Goal: Check status: Check status

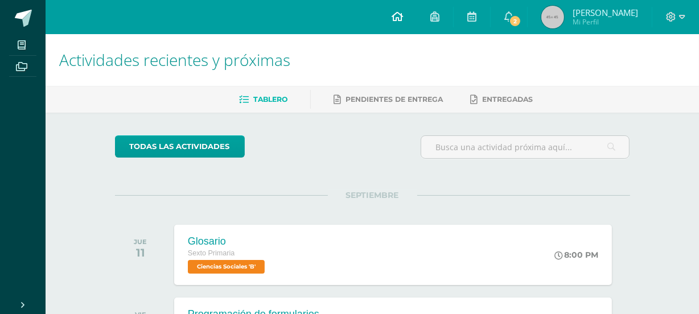
click at [403, 11] on span at bounding box center [397, 17] width 11 height 13
click at [514, 12] on icon at bounding box center [509, 16] width 9 height 10
click at [514, 18] on icon at bounding box center [509, 16] width 9 height 10
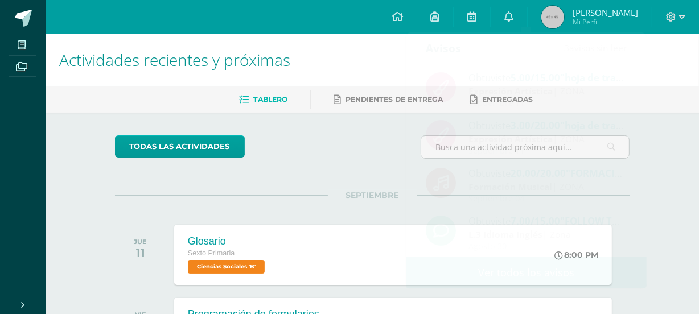
click at [305, 153] on div "todas las Actividades" at bounding box center [219, 152] width 219 height 32
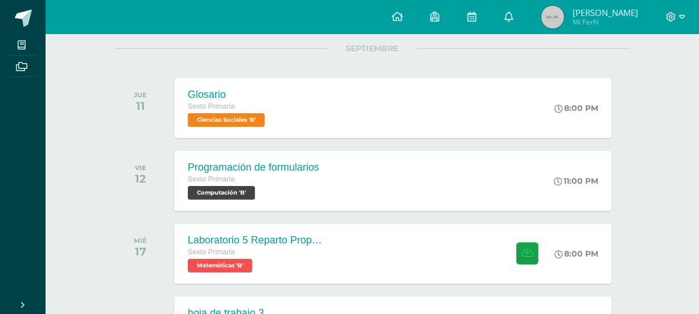
scroll to position [207, 0]
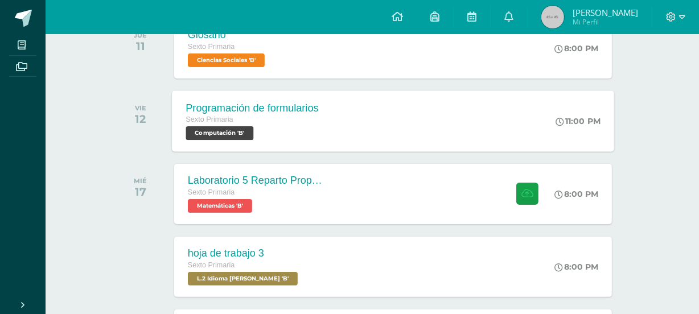
click at [397, 118] on div "Programación de formularios Sexto Primaria Computación 'B' 11:00 PM Programació…" at bounding box center [393, 121] width 442 height 61
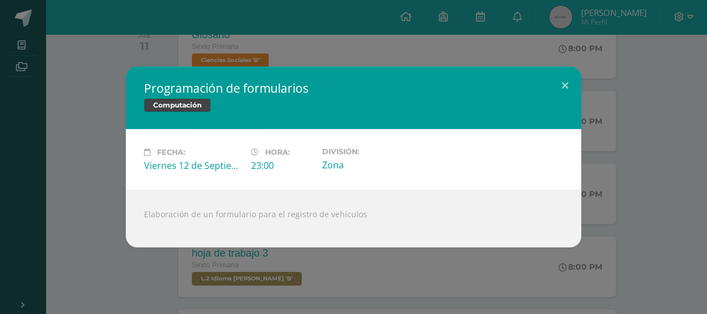
click at [681, 139] on div "Programación de formularios Computación Fecha: Viernes 12 de Septiembre Hora: 2…" at bounding box center [354, 157] width 698 height 181
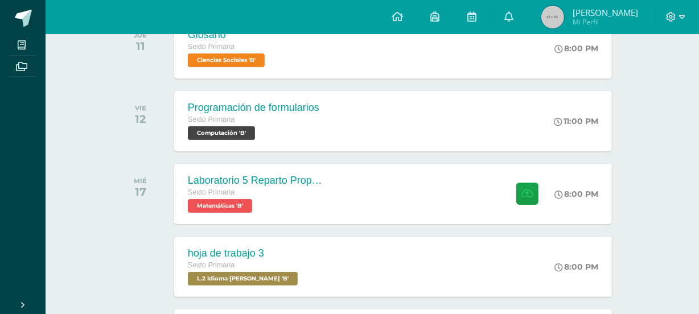
click at [218, 110] on div "Programación de formularios" at bounding box center [252, 108] width 133 height 12
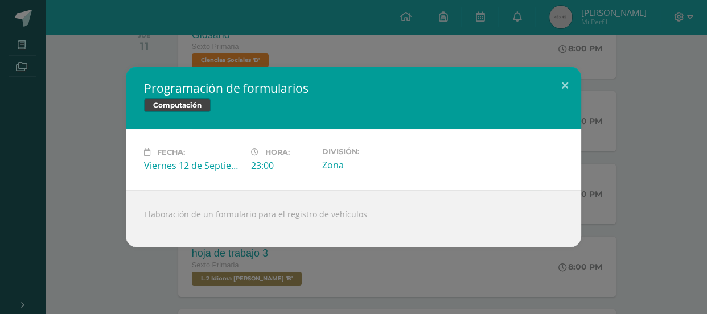
click at [216, 21] on div "Programación de formularios Computación Fecha: Viernes 12 de Septiembre Hora: 2…" at bounding box center [353, 157] width 707 height 314
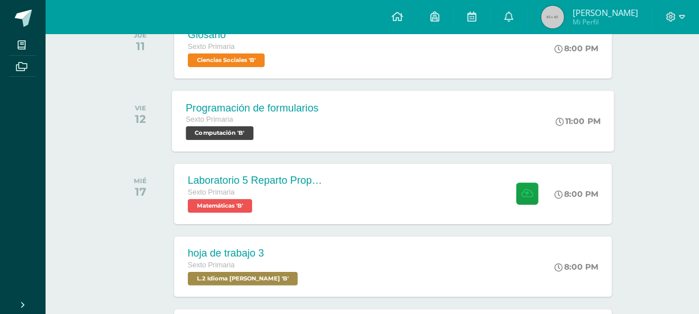
click at [350, 126] on div "Programación de formularios Sexto Primaria Computación 'B' 11:00 PM Programació…" at bounding box center [393, 121] width 442 height 61
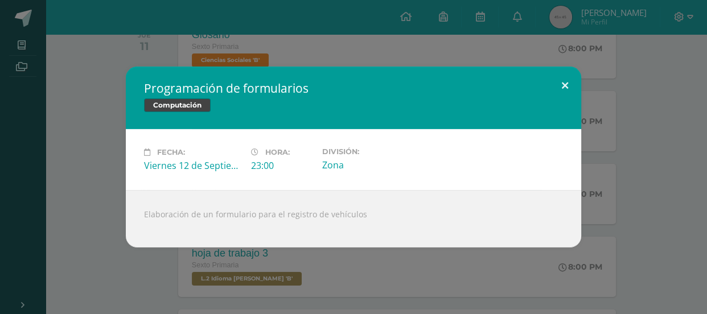
click at [573, 93] on button at bounding box center [565, 86] width 32 height 39
